Goal: Check status

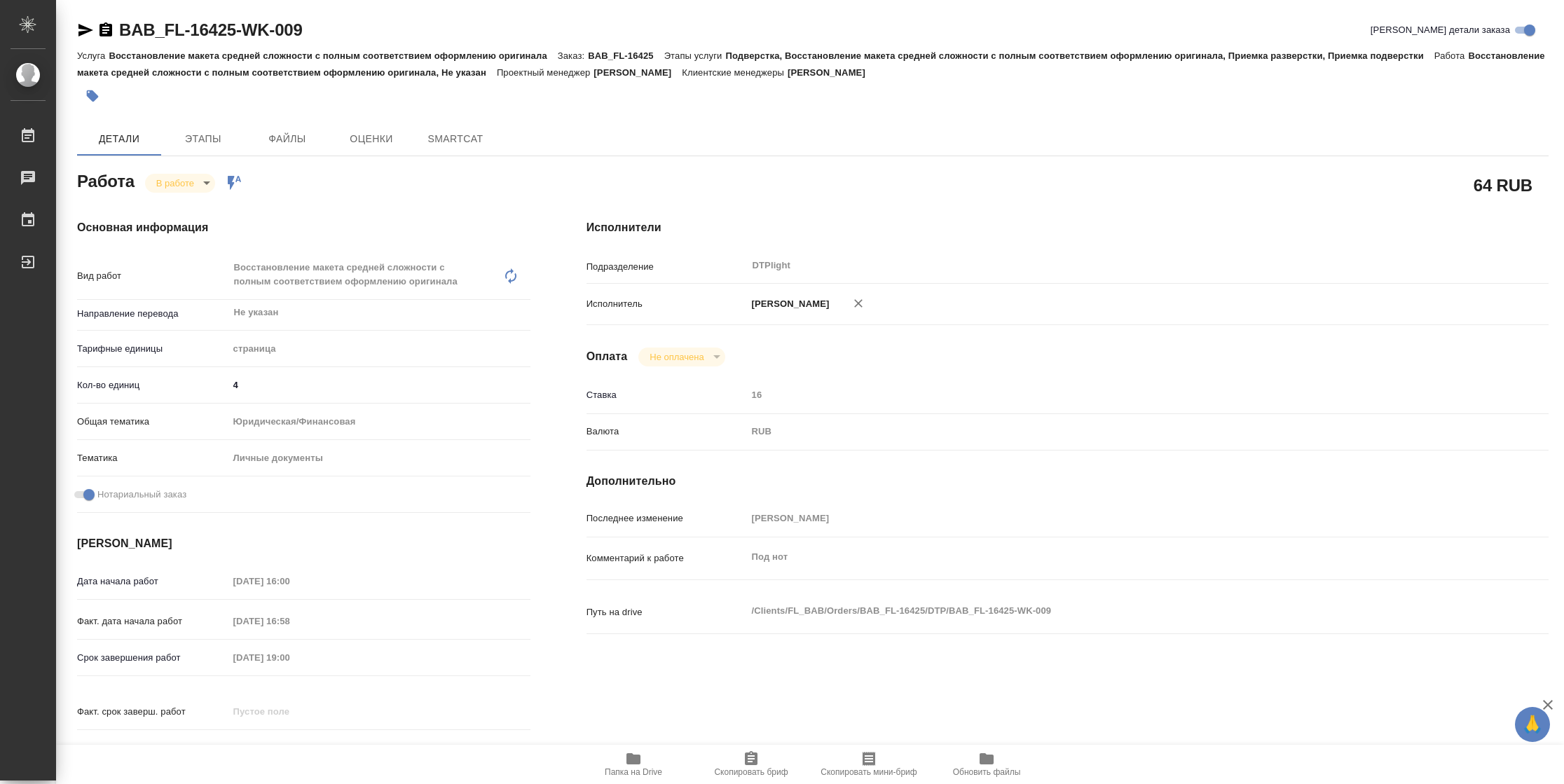
type textarea "x"
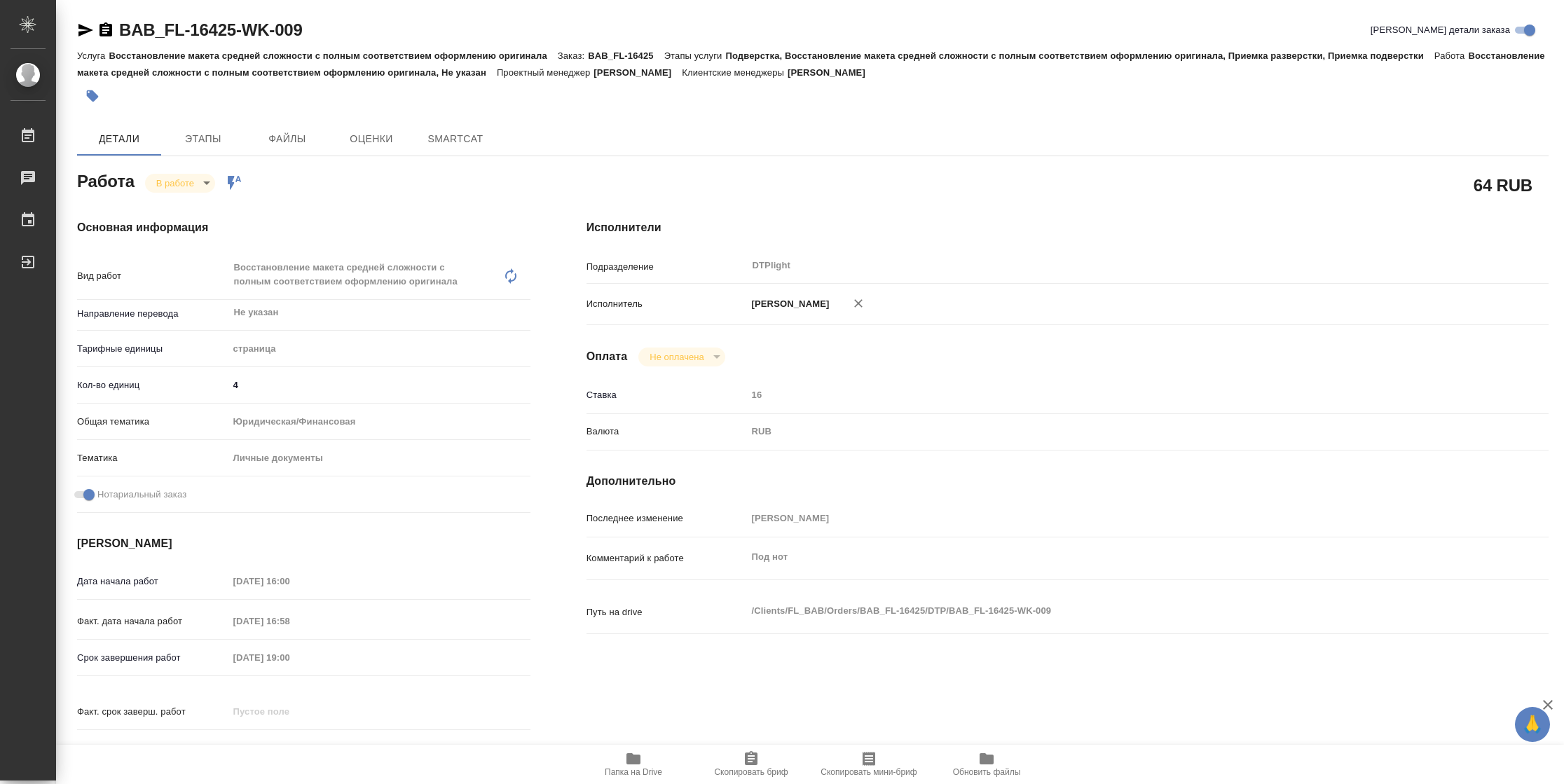
type textarea "x"
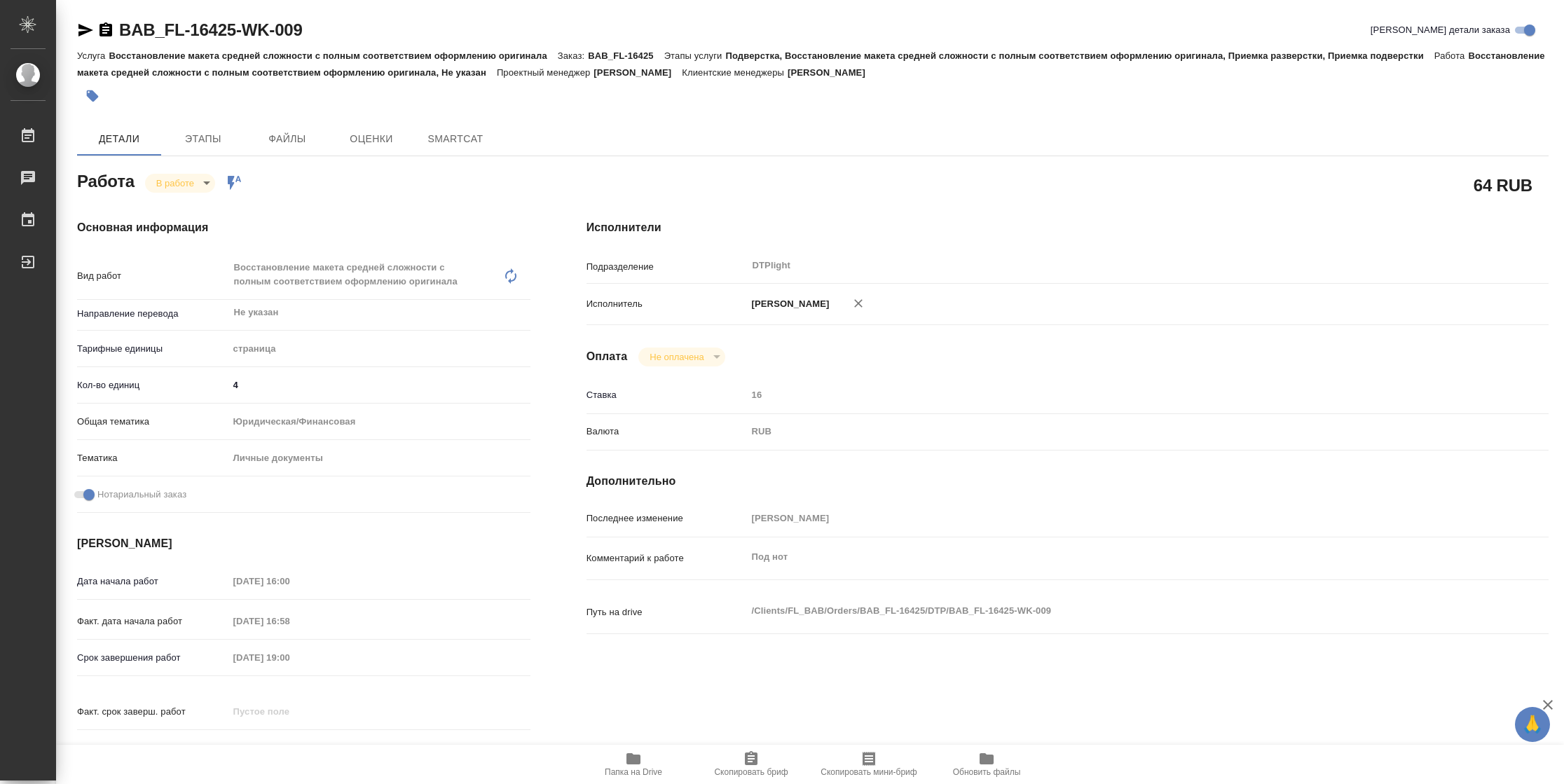
type textarea "x"
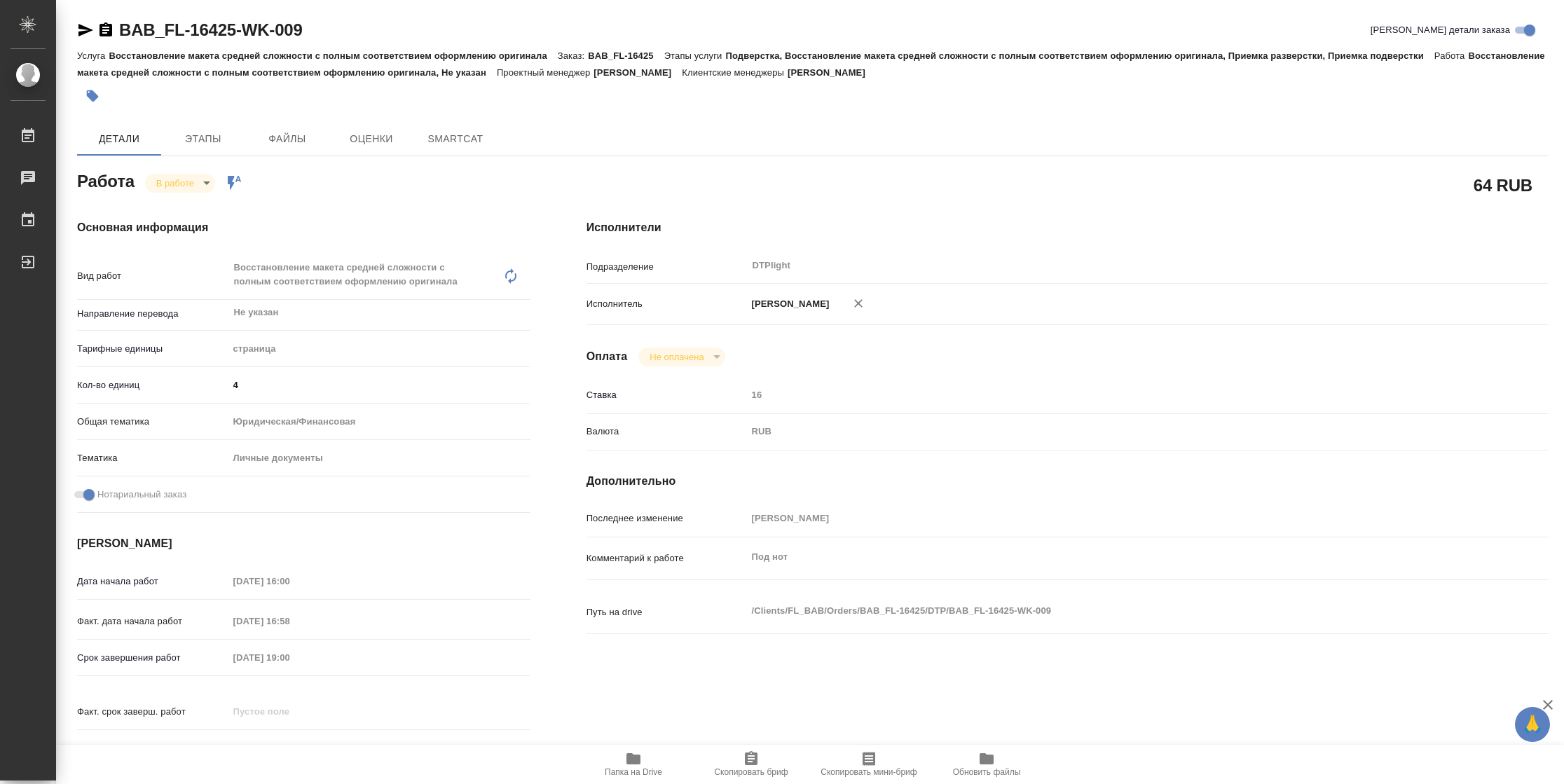
type textarea "x"
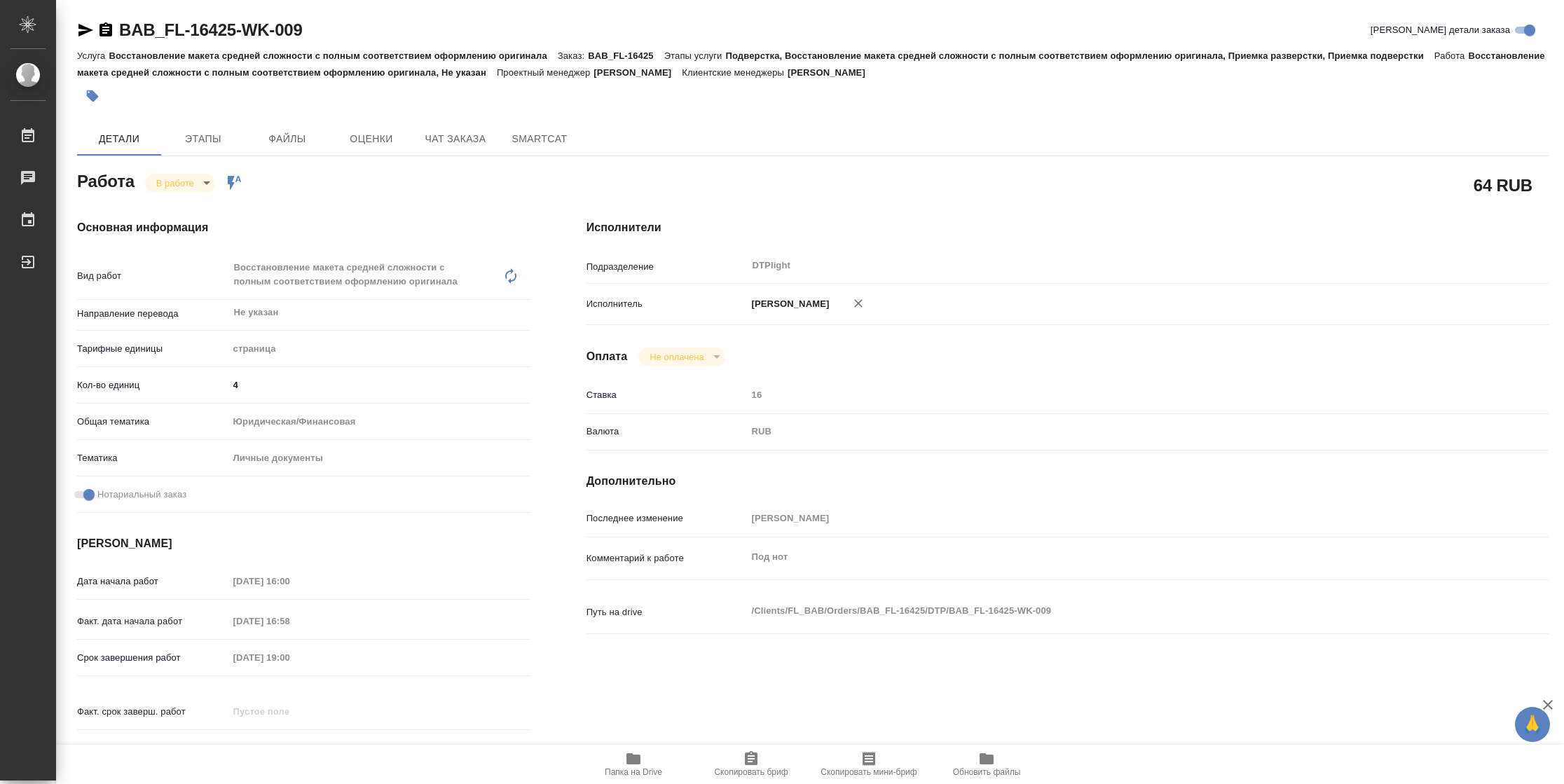
type textarea "x"
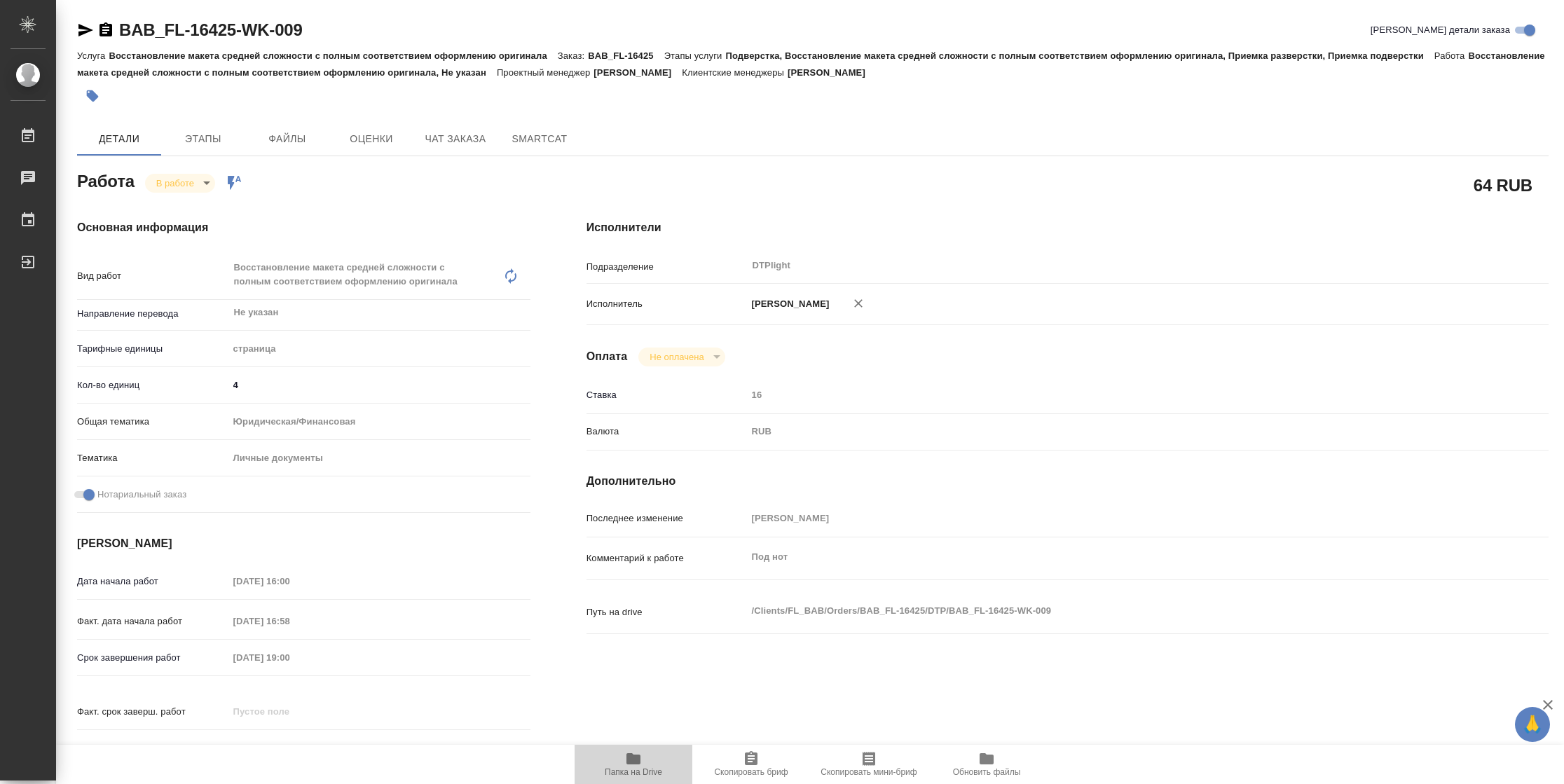
click at [636, 769] on span "Папка на Drive" at bounding box center [633, 772] width 58 height 10
type textarea "x"
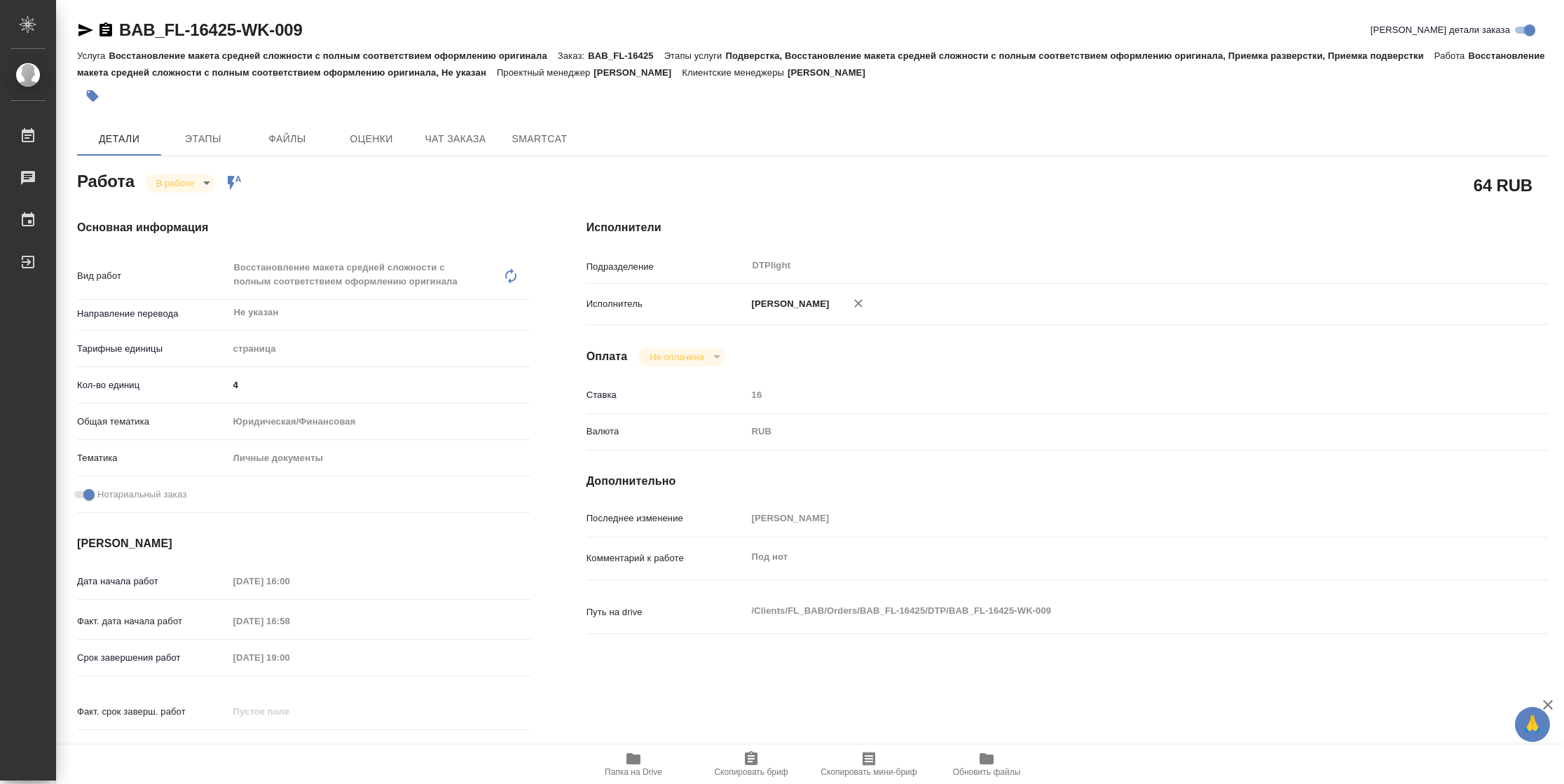
type textarea "x"
click at [197, 180] on body "🙏 .cls-1 fill:#fff; AWATERA Vasilyeva Natalia Работы 2 Чаты График Выйти BAB_FL…" at bounding box center [782, 392] width 1564 height 784
click at [197, 207] on button "Выполнен" at bounding box center [182, 207] width 51 height 16
drag, startPoint x: 82, startPoint y: 32, endPoint x: 314, endPoint y: 9, distance: 233.1
click at [82, 32] on icon "button" at bounding box center [85, 31] width 15 height 13
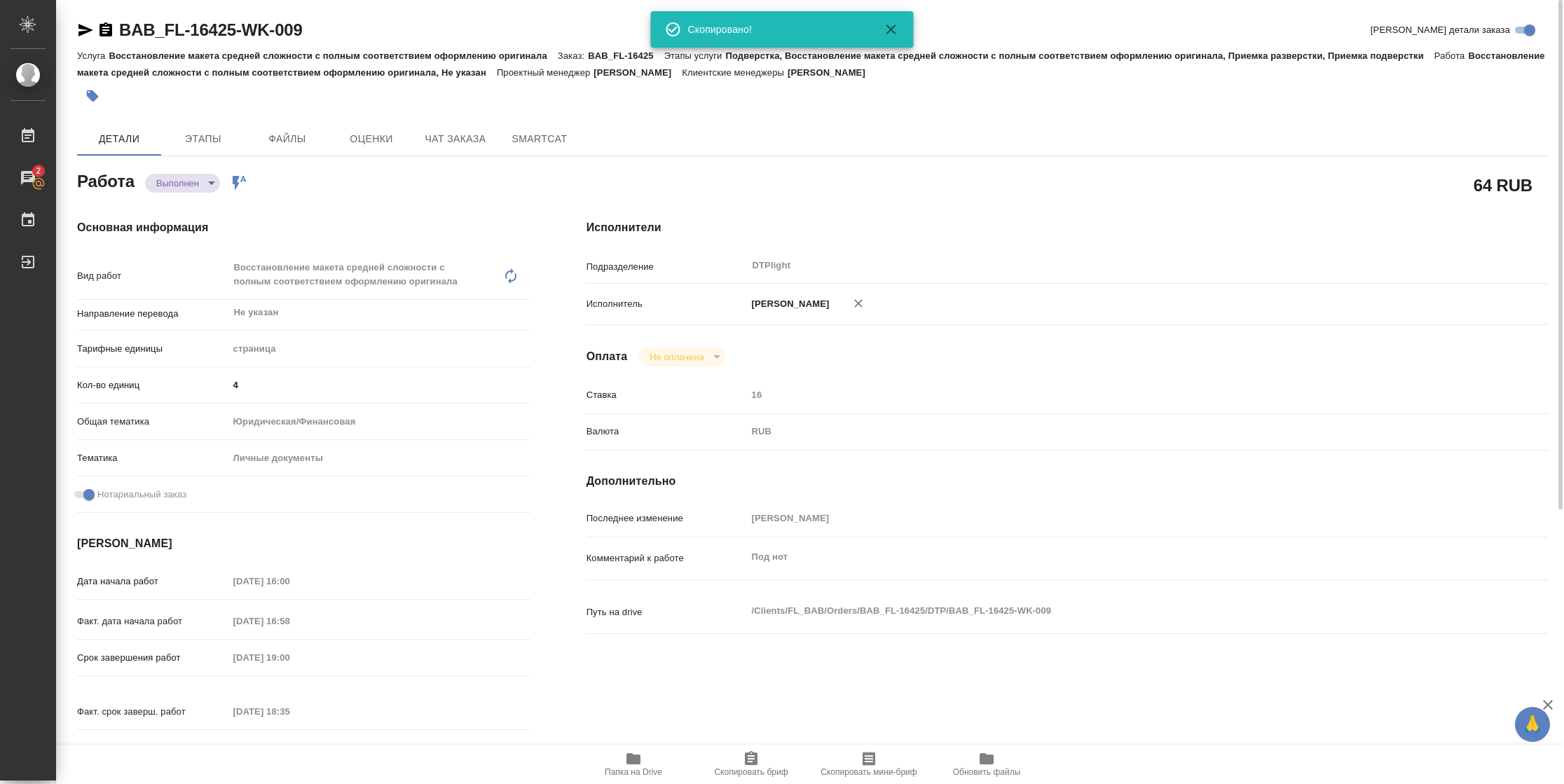
type textarea "x"
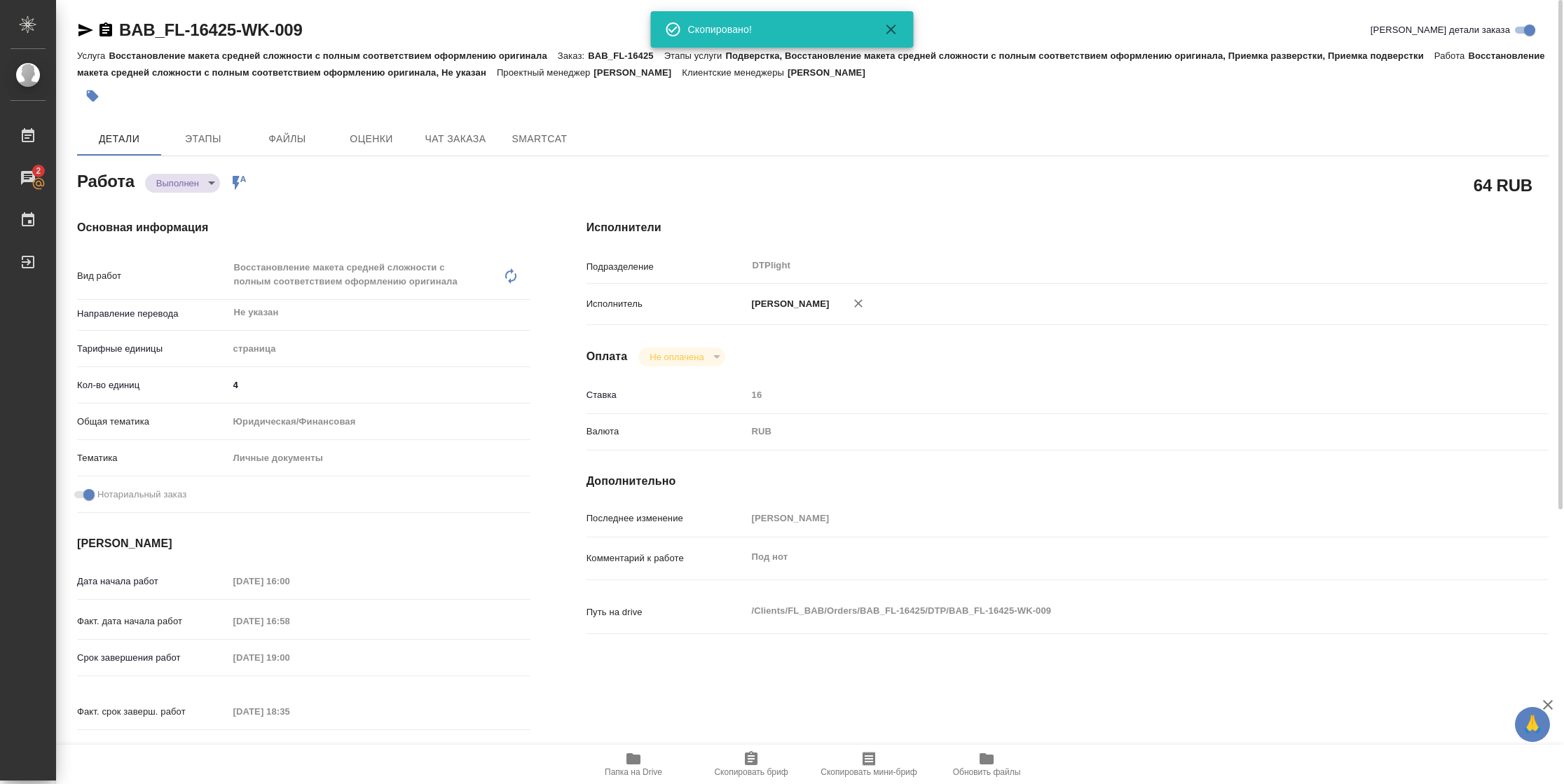
type textarea "x"
